Goal: Task Accomplishment & Management: Complete application form

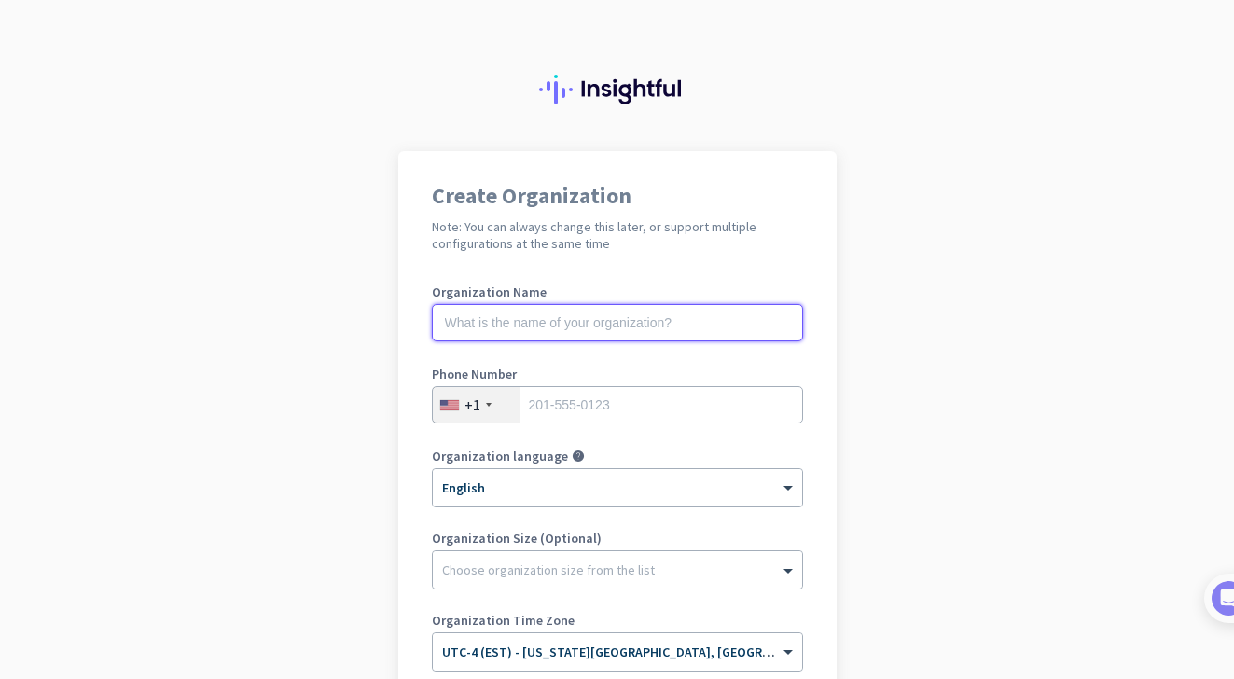
click at [587, 310] on input "text" at bounding box center [617, 322] width 371 height 37
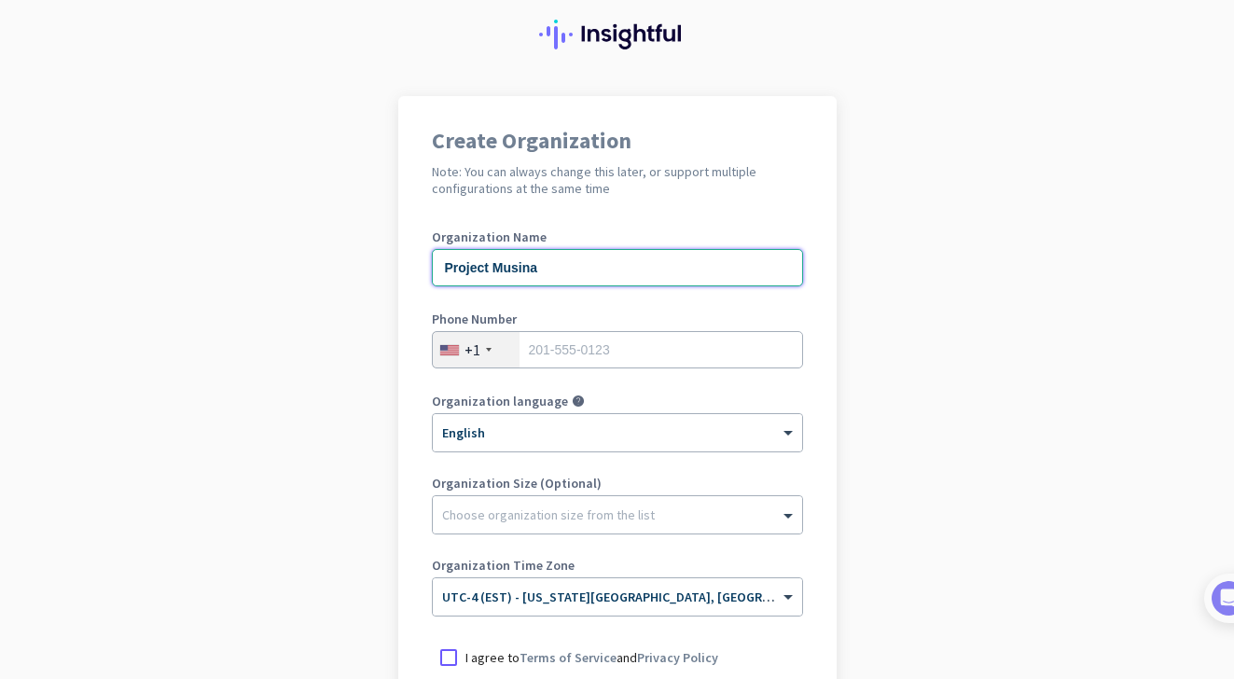
type input "Project Musina"
click at [571, 354] on input "tel" at bounding box center [617, 349] width 371 height 37
type input "8108418169"
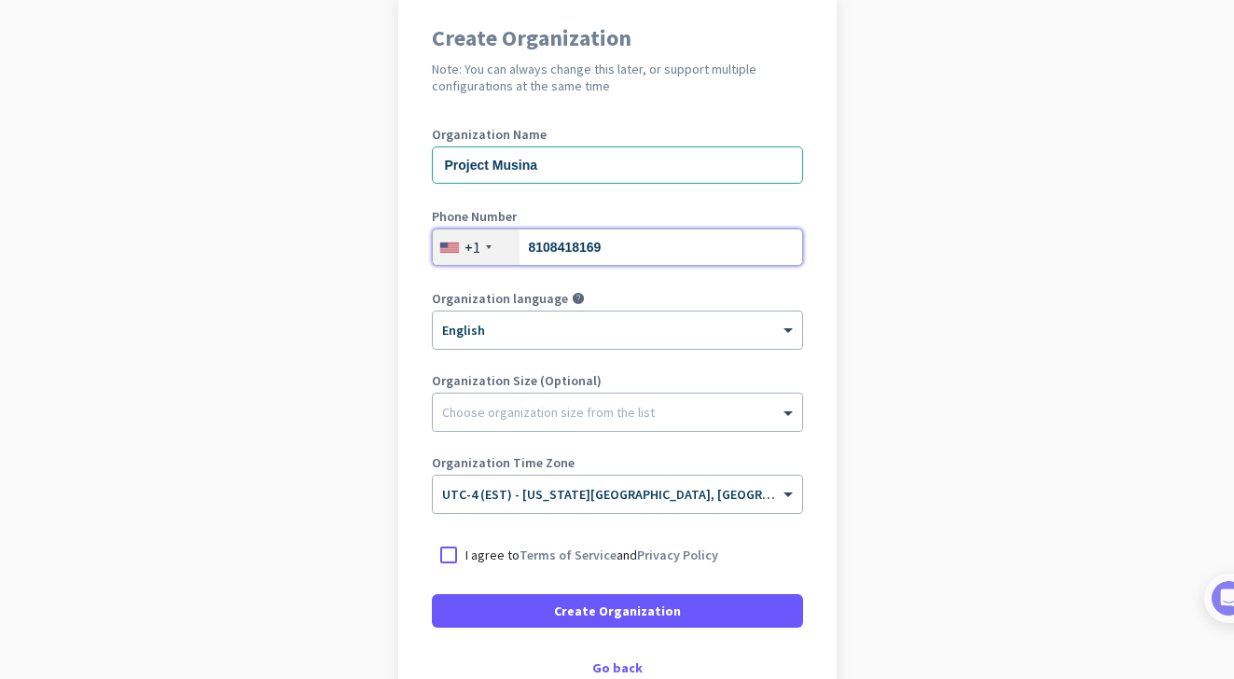
scroll to position [232, 0]
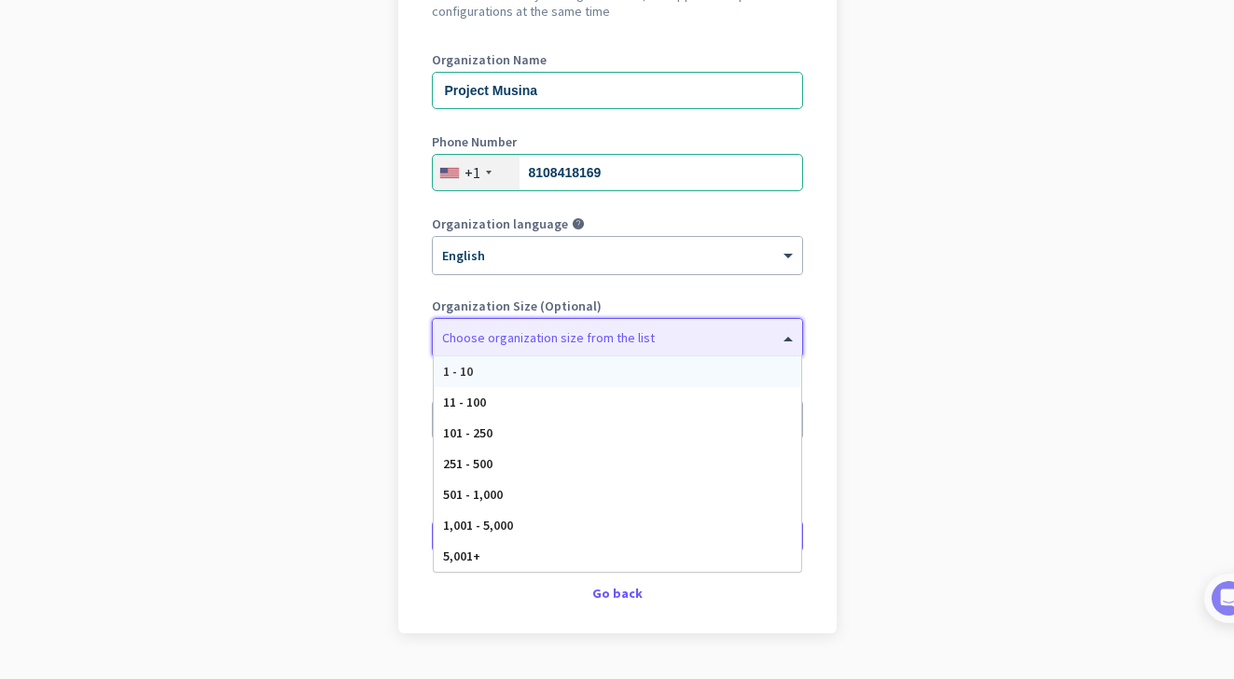
click at [682, 340] on div at bounding box center [617, 333] width 369 height 19
click at [673, 393] on div "11 - 100" at bounding box center [618, 402] width 368 height 31
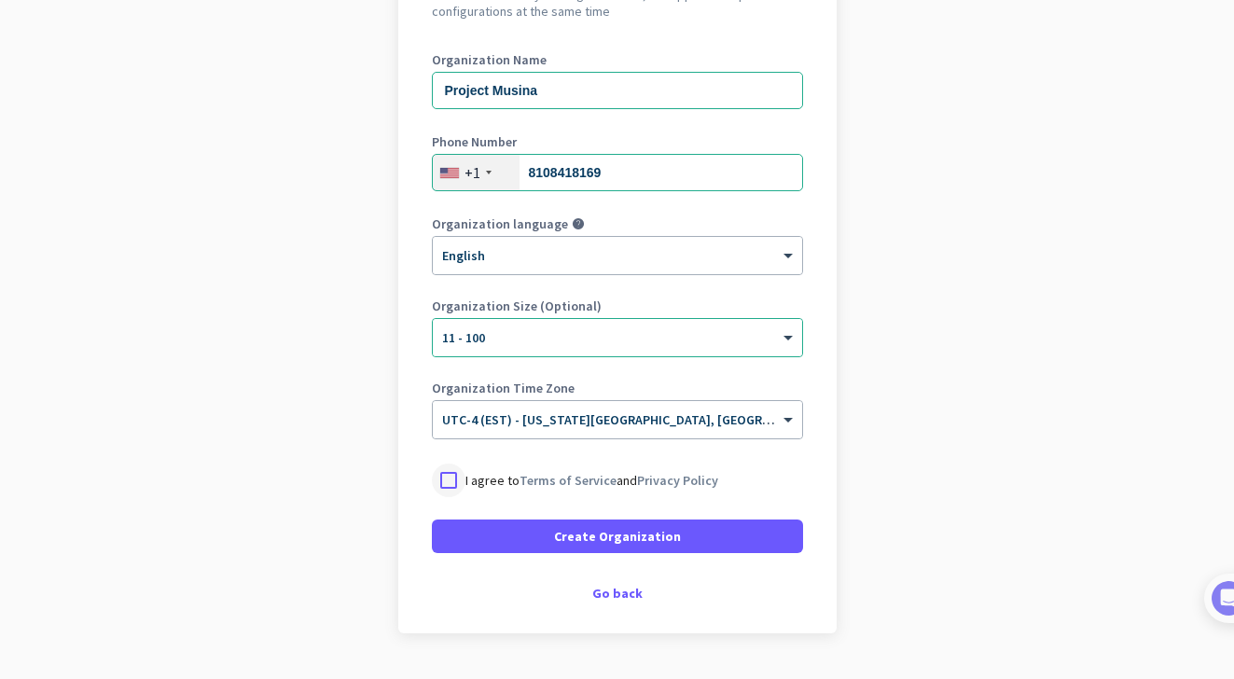
click at [454, 480] on div at bounding box center [449, 481] width 34 height 34
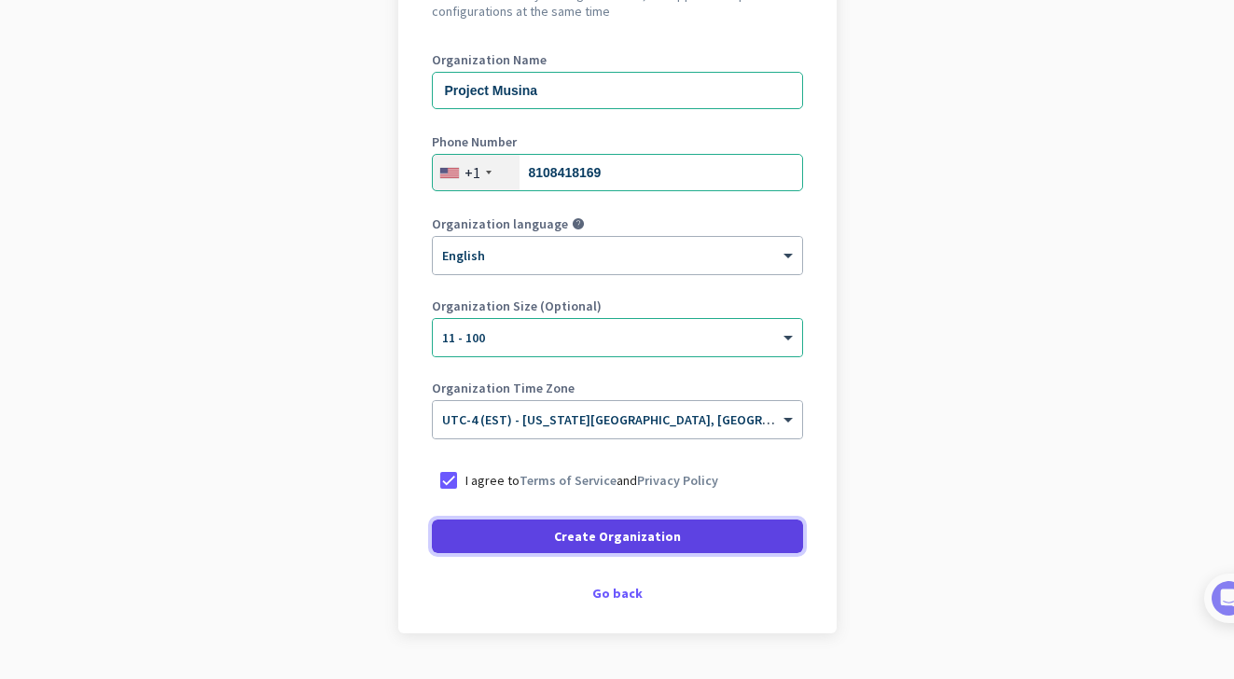
click at [549, 536] on span at bounding box center [617, 536] width 371 height 45
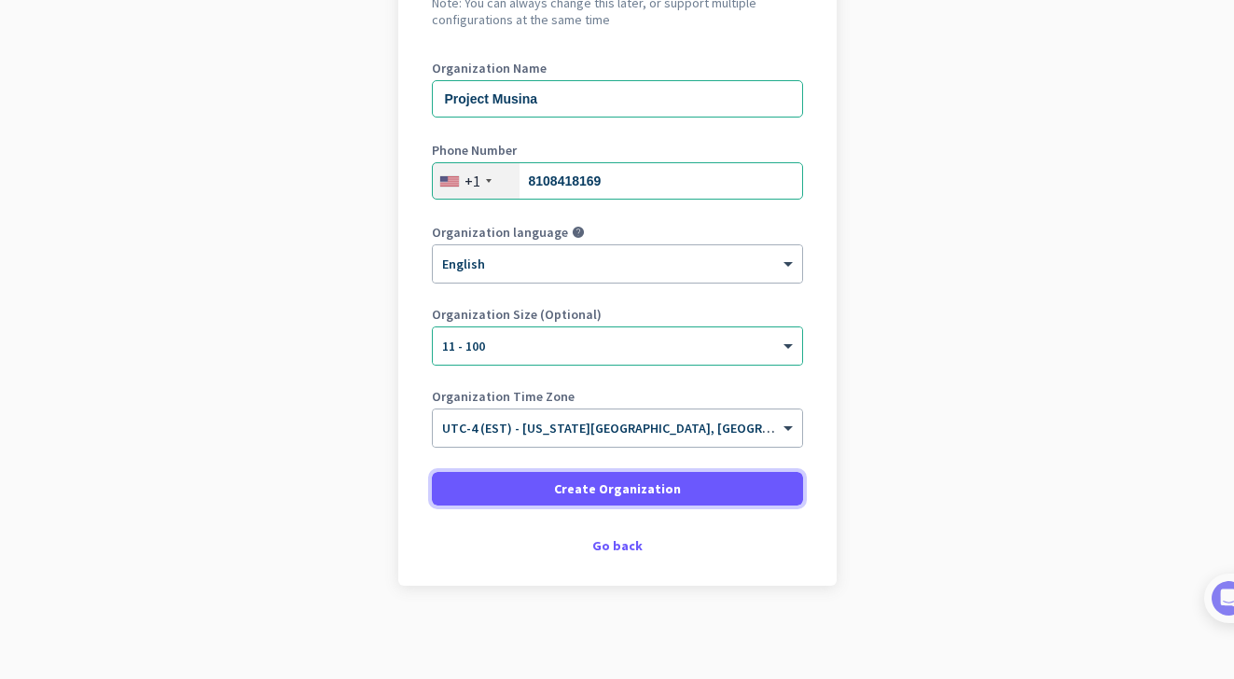
scroll to position [224, 0]
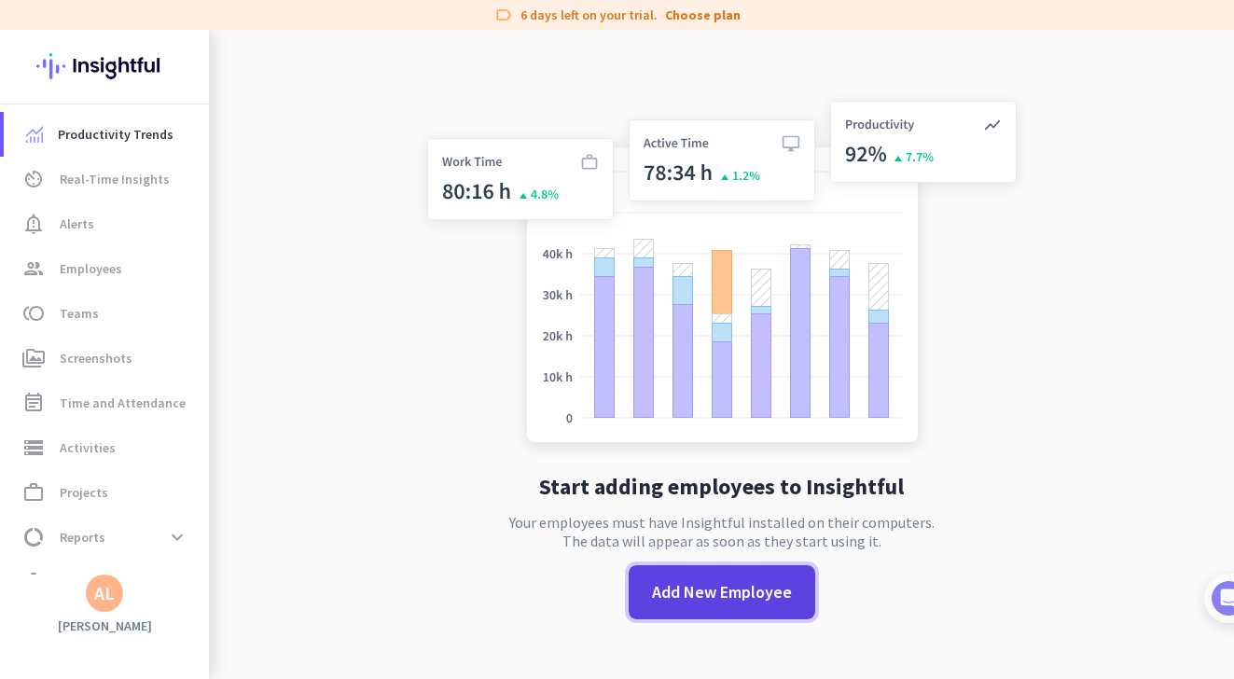
click at [728, 602] on span "Add New Employee" at bounding box center [722, 592] width 140 height 24
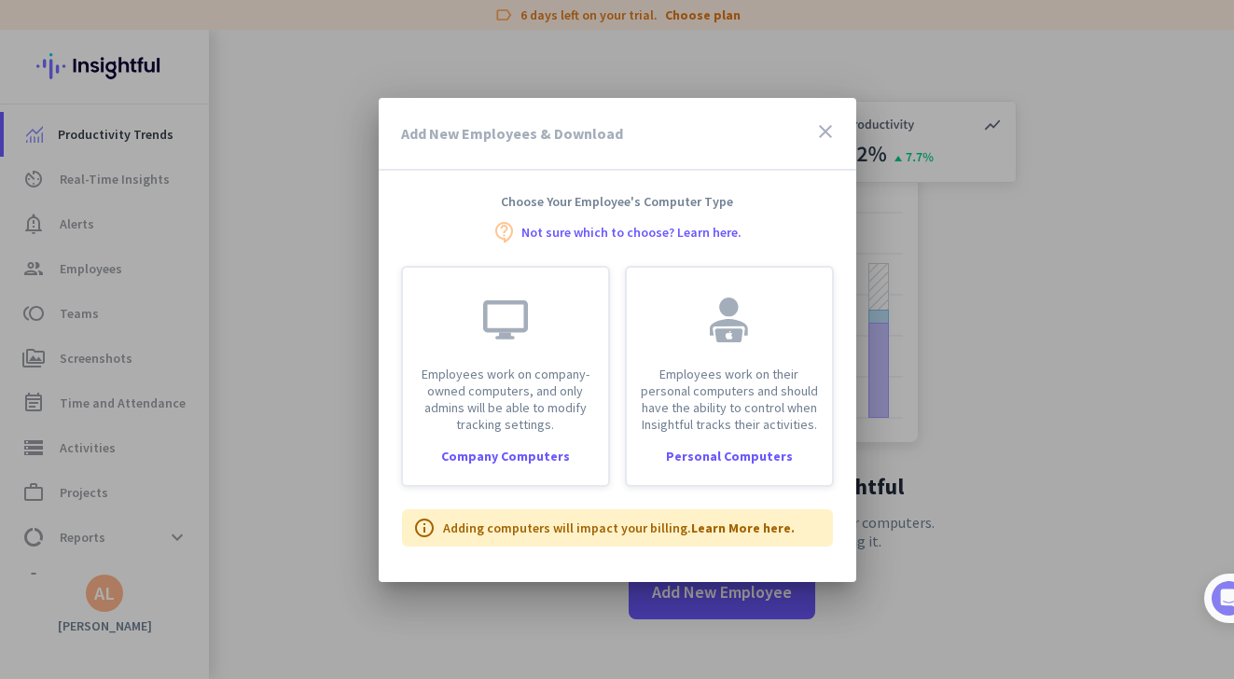
click at [828, 130] on icon "close" at bounding box center [825, 131] width 22 height 22
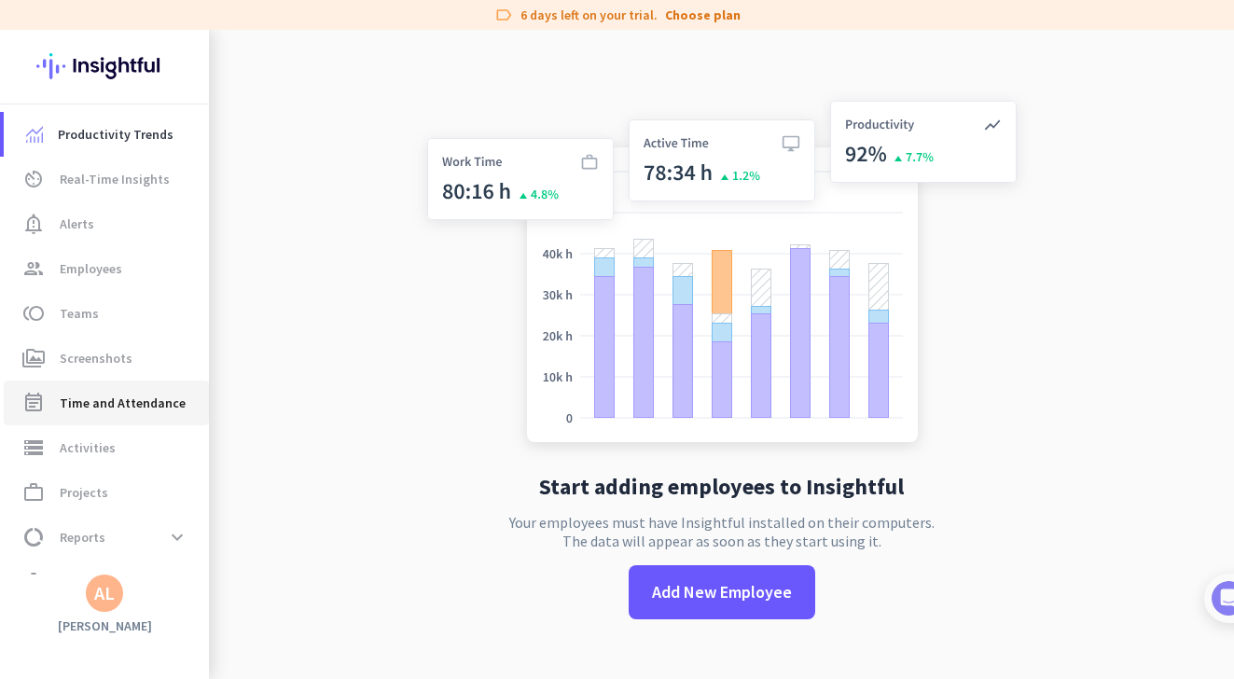
scroll to position [37, 0]
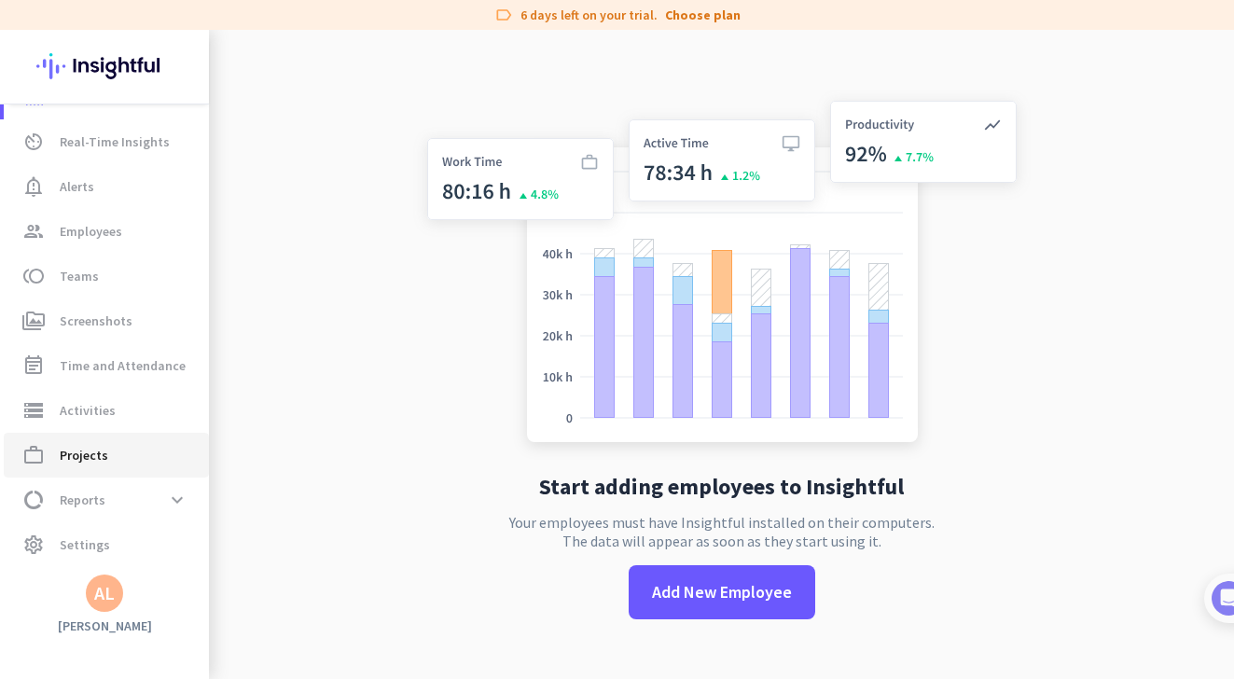
click at [73, 458] on span "Projects" at bounding box center [84, 455] width 49 height 22
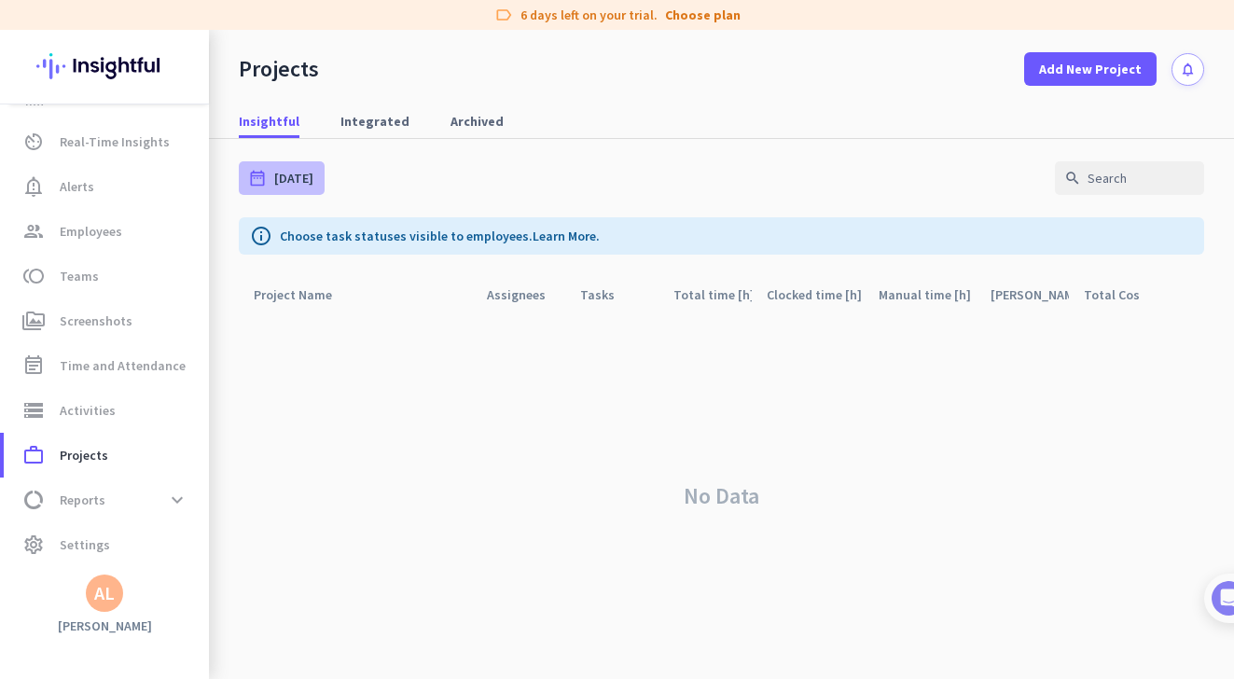
click at [289, 176] on span "[DATE]" at bounding box center [293, 178] width 39 height 19
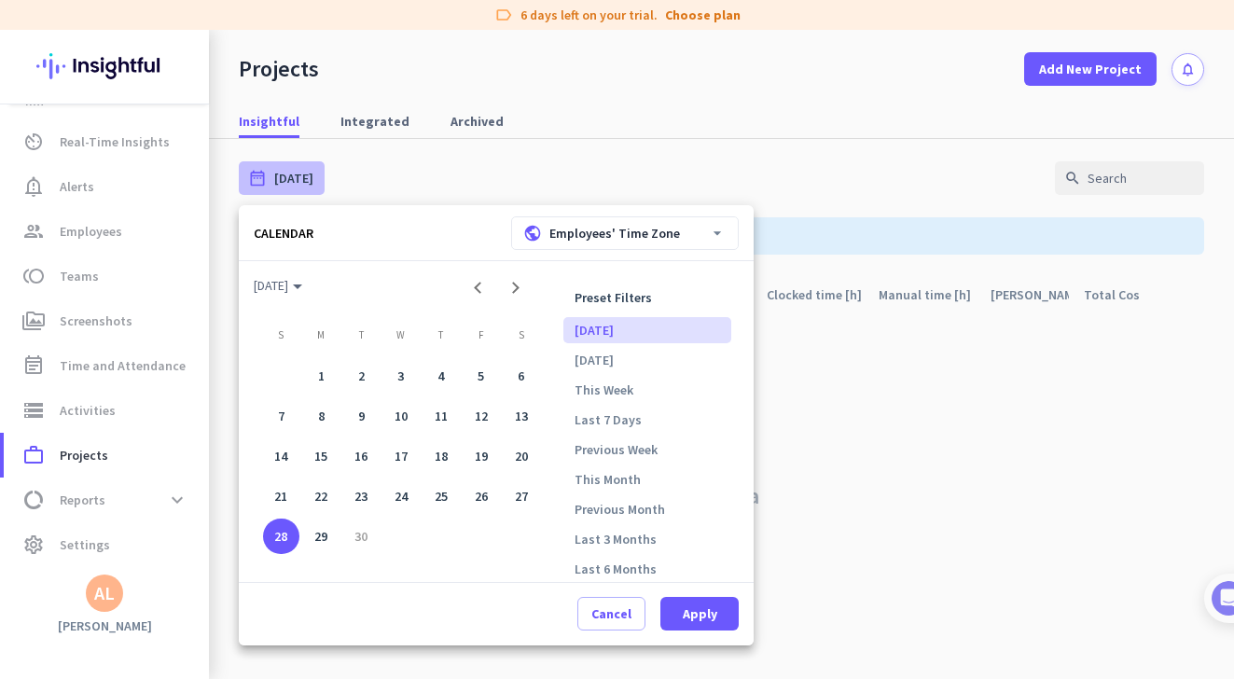
click at [274, 536] on div "28" at bounding box center [281, 537] width 36 height 36
click at [693, 616] on span "Apply" at bounding box center [700, 613] width 35 height 19
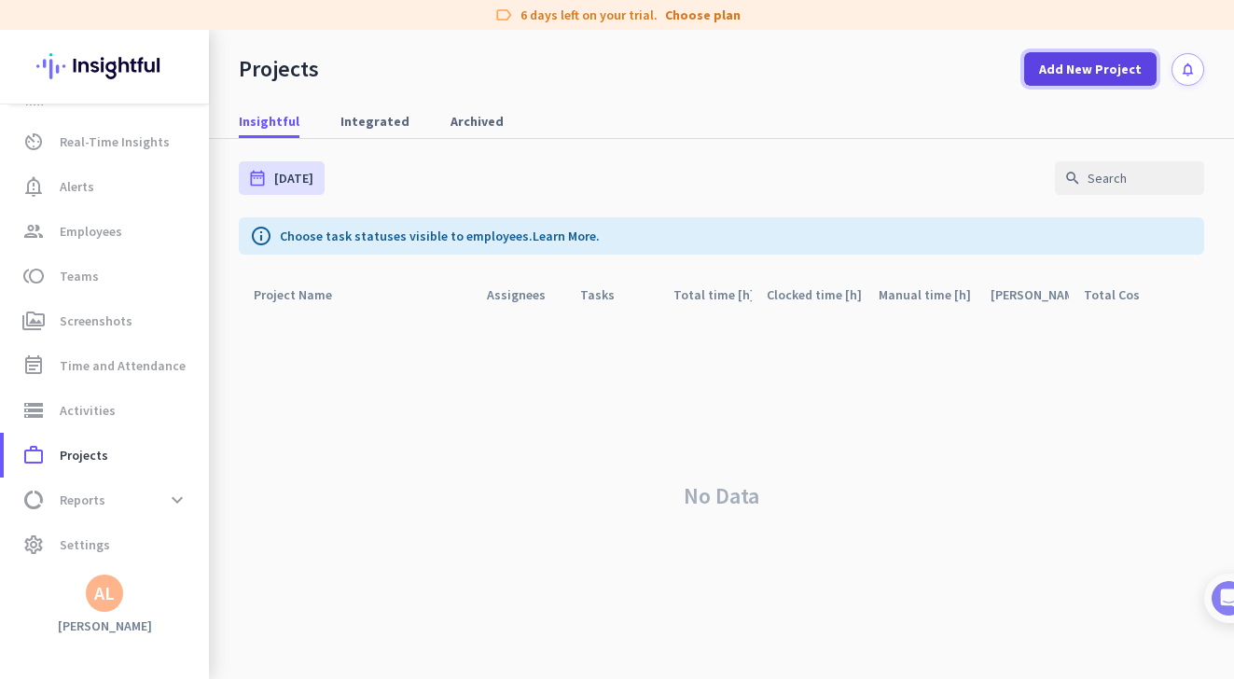
click at [1069, 62] on span "Add New Project" at bounding box center [1090, 69] width 103 height 19
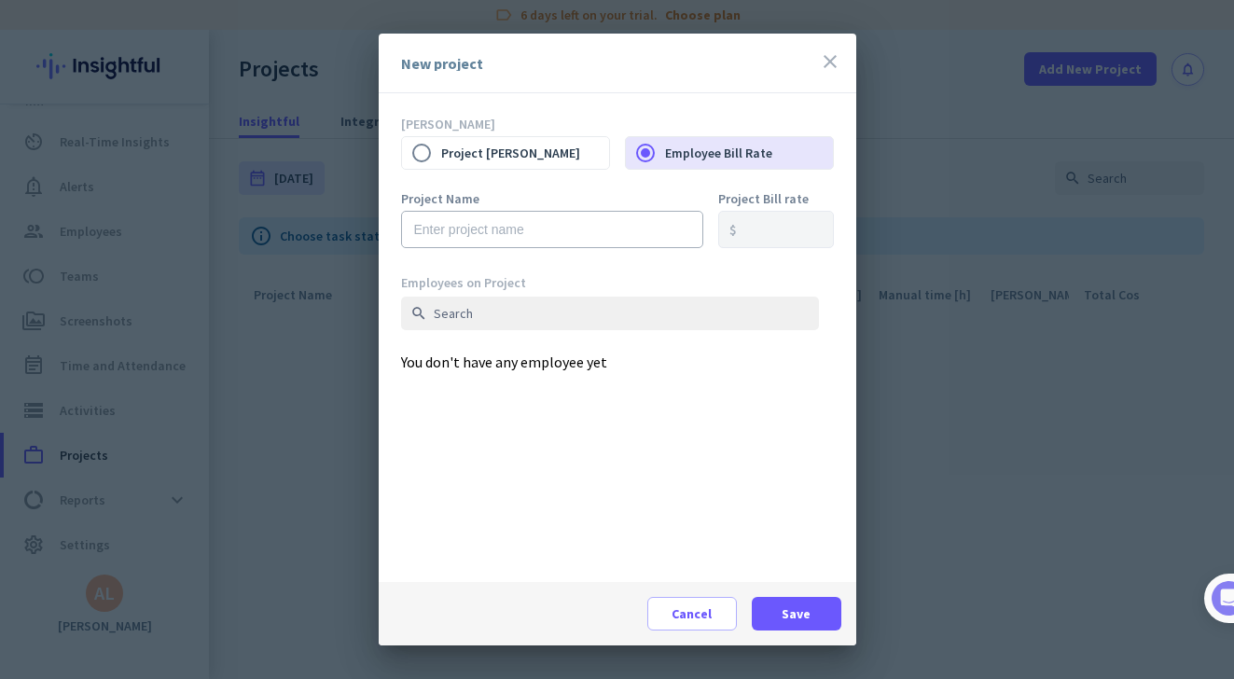
click at [828, 65] on icon "close" at bounding box center [830, 61] width 22 height 22
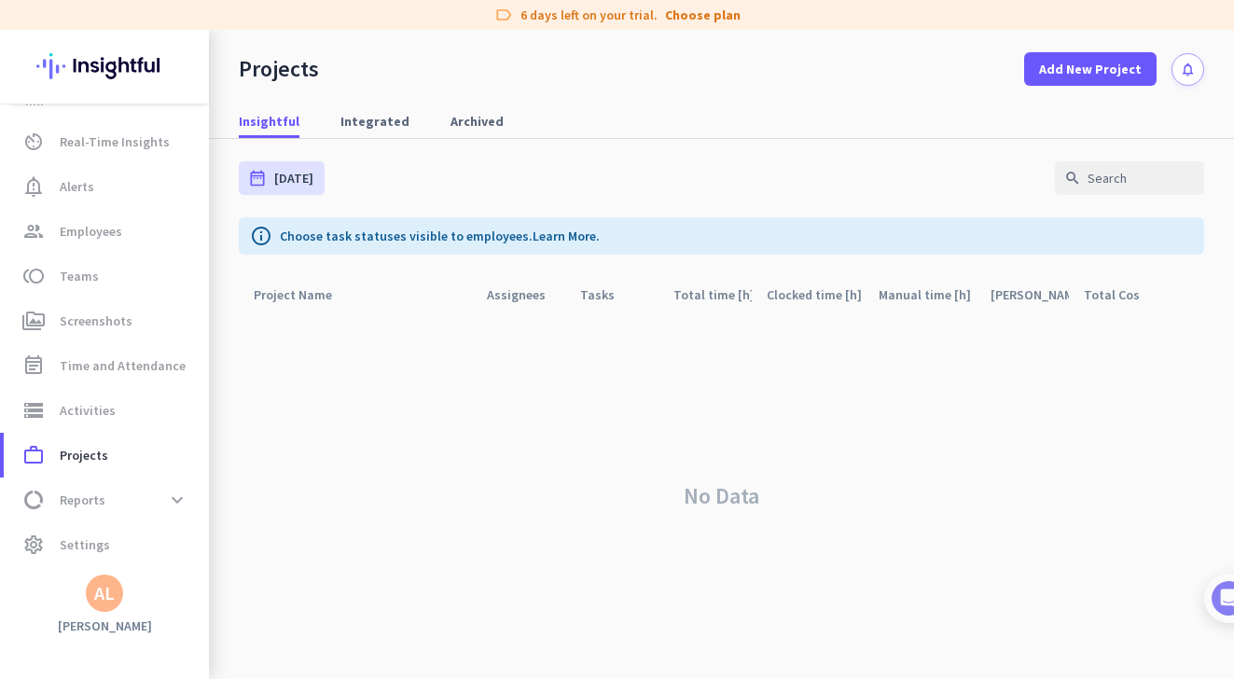
click at [387, 235] on p "Choose task statuses visible to employees. Learn More." at bounding box center [440, 236] width 320 height 19
click at [260, 237] on icon "info" at bounding box center [261, 236] width 22 height 22
click at [87, 492] on span "Reports" at bounding box center [83, 500] width 46 height 22
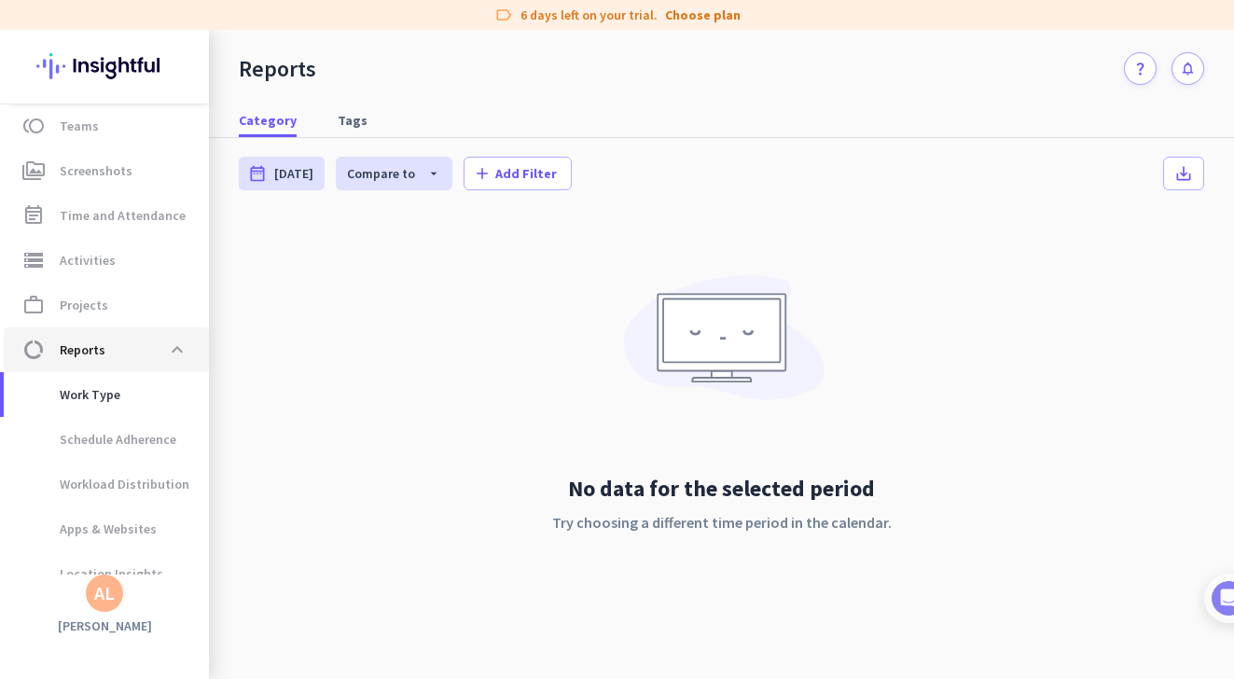
scroll to position [209, 0]
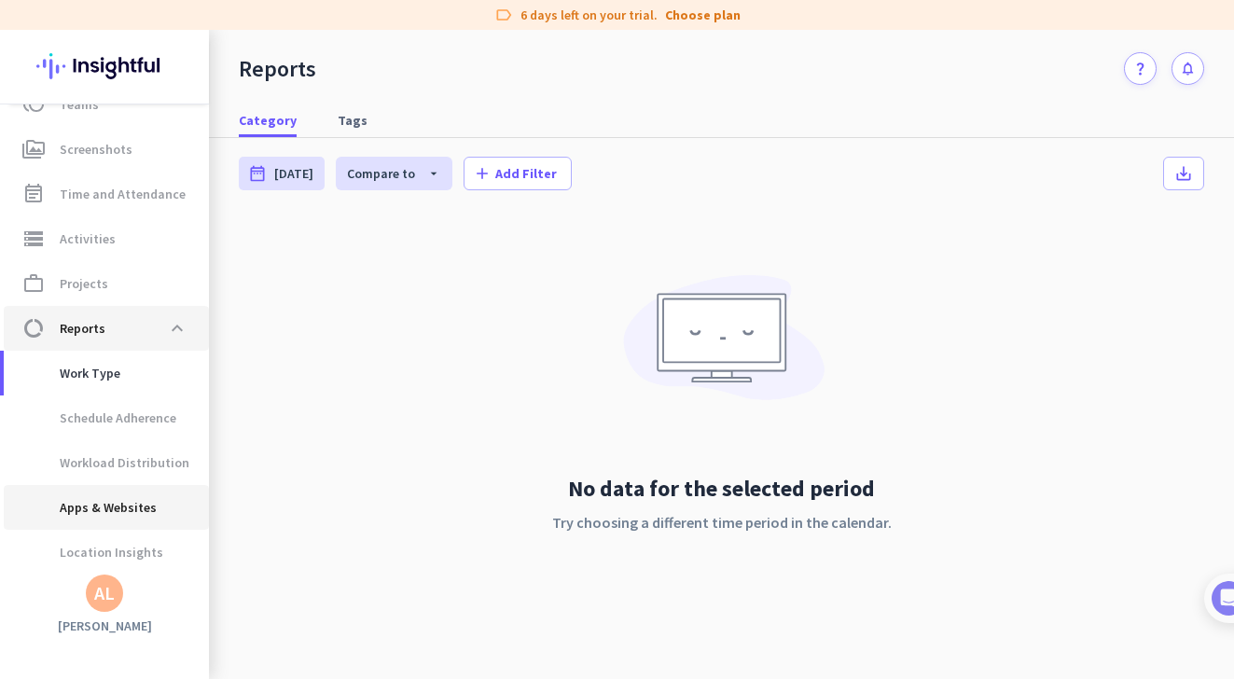
click at [87, 492] on span "Apps & Websites" at bounding box center [88, 507] width 138 height 45
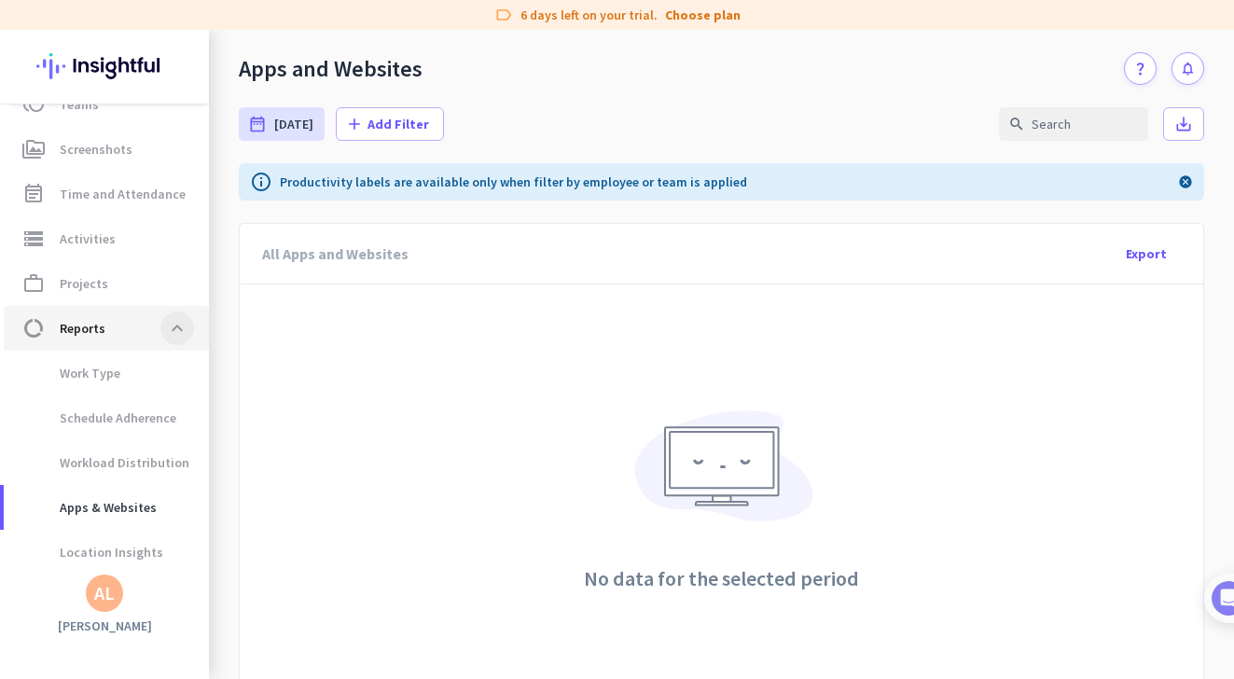
click at [170, 333] on span at bounding box center [177, 329] width 34 height 34
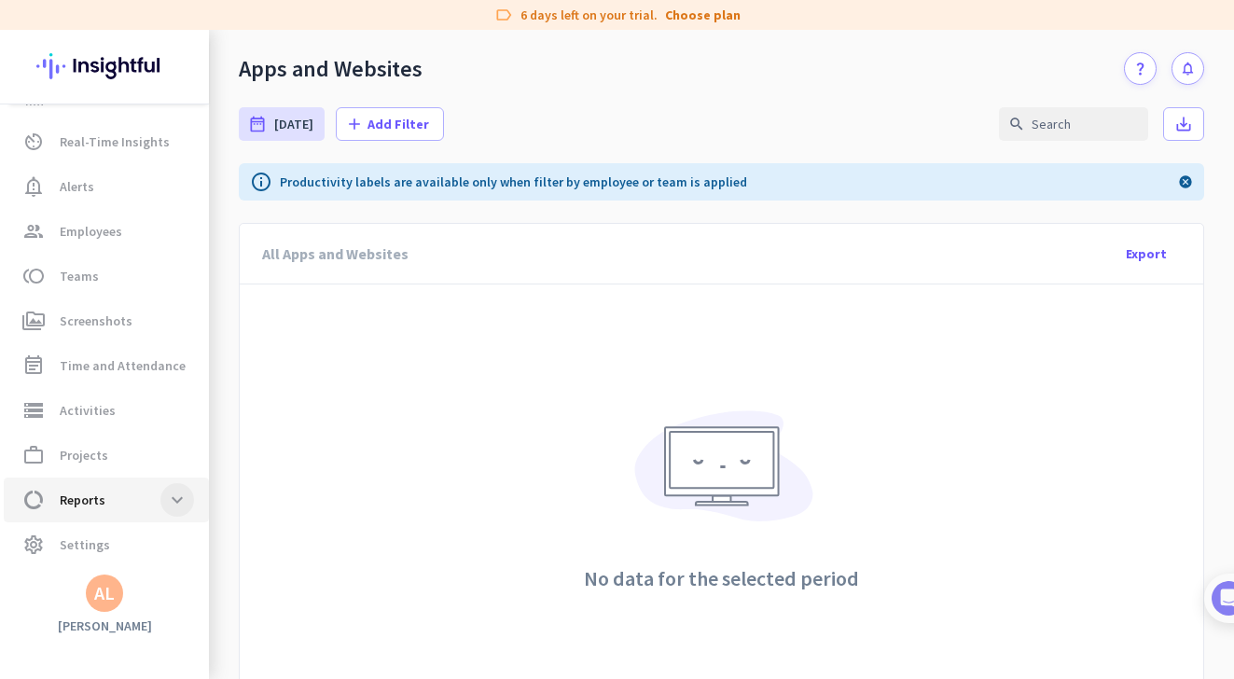
scroll to position [37, 0]
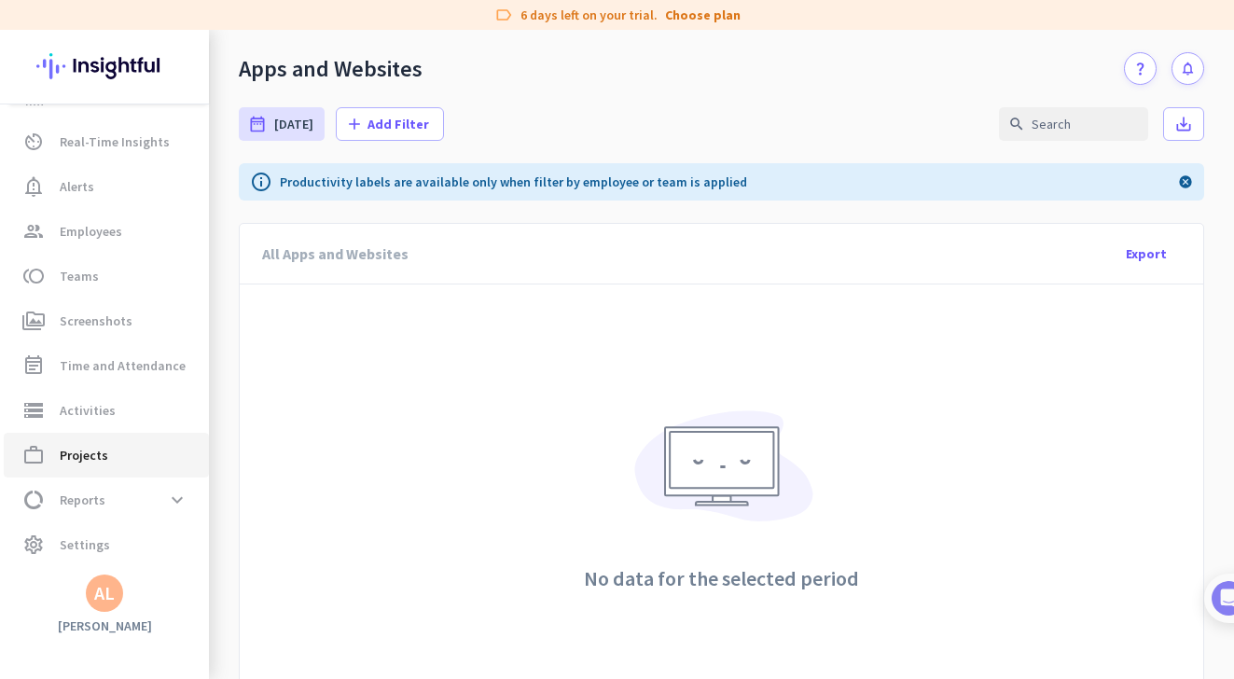
click at [109, 457] on span "work_outline Projects" at bounding box center [106, 455] width 175 height 22
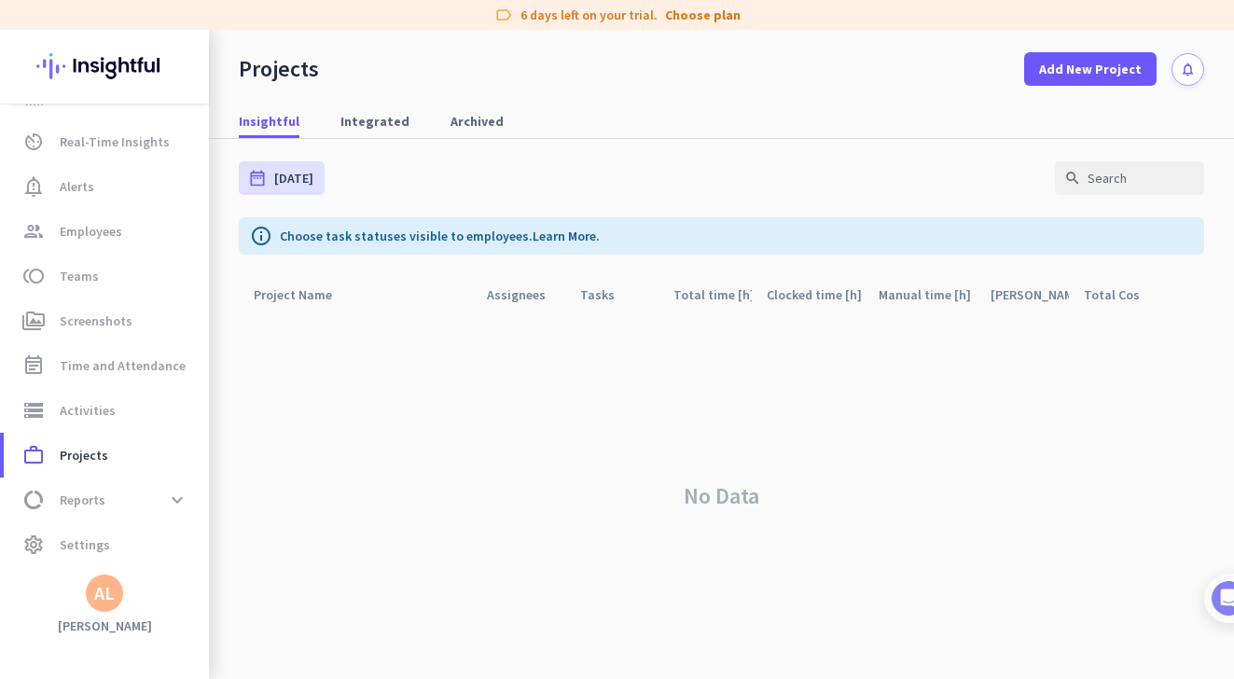
click at [357, 248] on div "info Choose task statuses visible to employees. Learn More." at bounding box center [721, 235] width 965 height 37
click at [554, 291] on icon "arrow_drop_up" at bounding box center [557, 293] width 22 height 22
click at [142, 355] on span "Time and Attendance" at bounding box center [123, 365] width 126 height 22
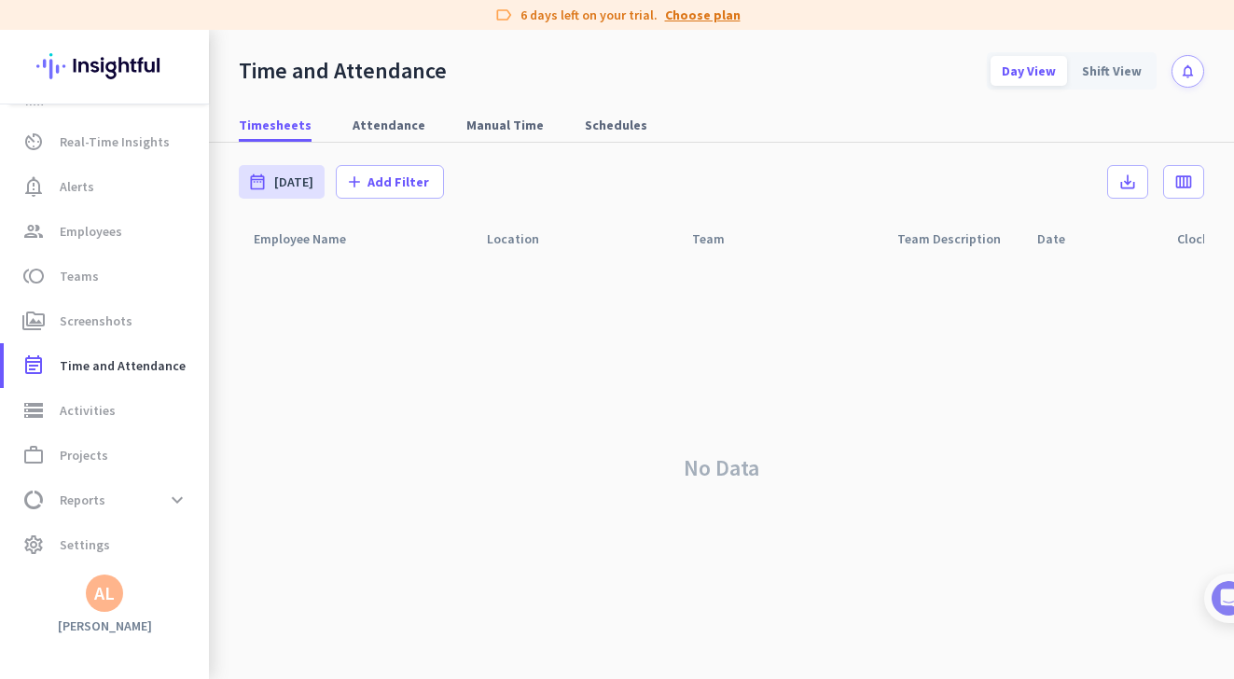
click at [715, 21] on link "Choose plan" at bounding box center [703, 15] width 76 height 19
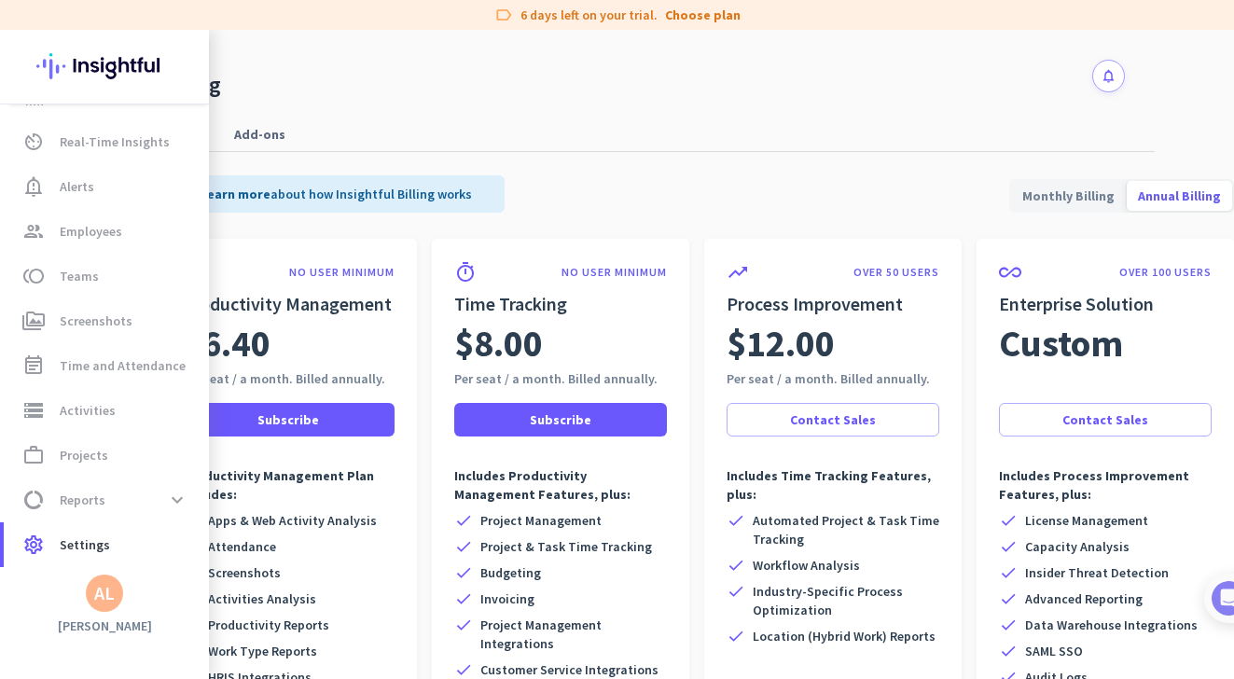
scroll to position [1, 0]
